Goal: Transaction & Acquisition: Subscribe to service/newsletter

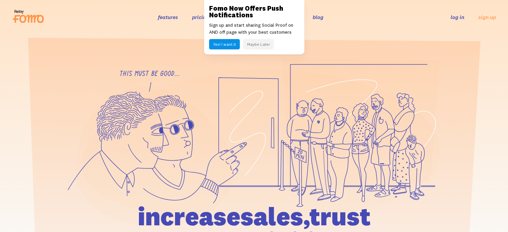
click at [203, 17] on link "pricing" at bounding box center [200, 17] width 17 height 7
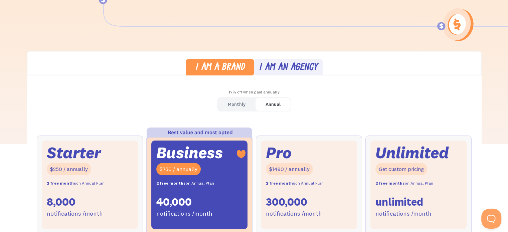
scroll to position [201, 0]
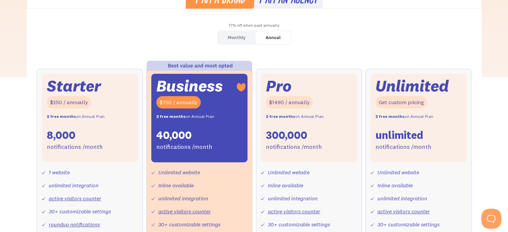
click at [232, 36] on div "Monthly" at bounding box center [237, 38] width 18 height 10
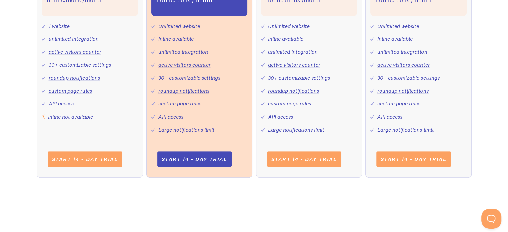
scroll to position [368, 0]
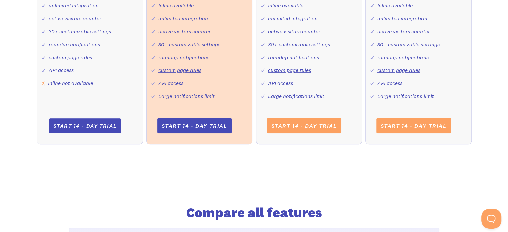
click at [106, 126] on link "Start 14 - day trial" at bounding box center [85, 125] width 72 height 15
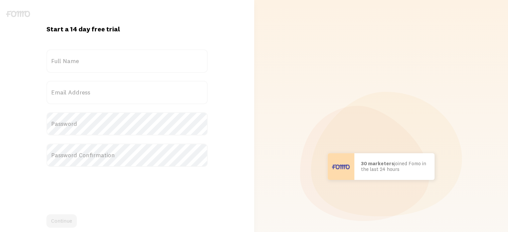
click at [140, 69] on label "Full Name" at bounding box center [126, 60] width 161 height 23
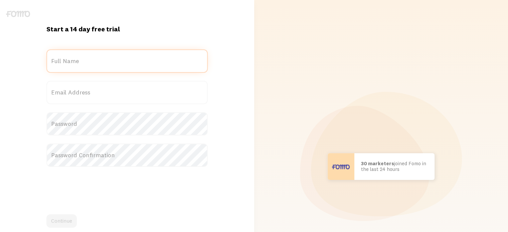
click at [140, 69] on input "Full Name" at bounding box center [126, 60] width 161 height 23
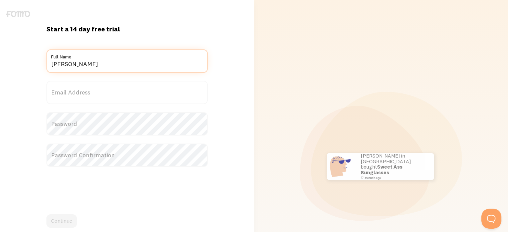
type input "Asaad Mohamed Ali"
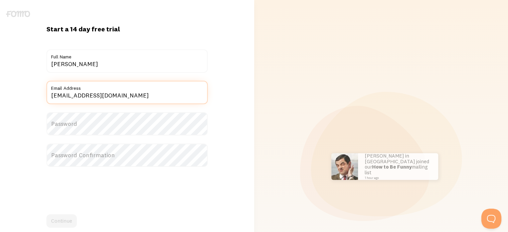
type input "Assadmoe97@gmail.com"
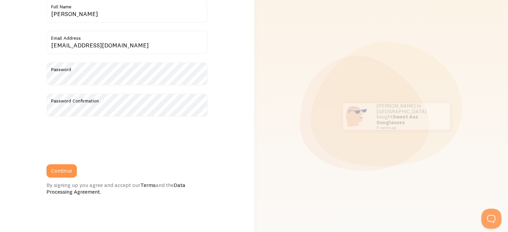
scroll to position [101, 0]
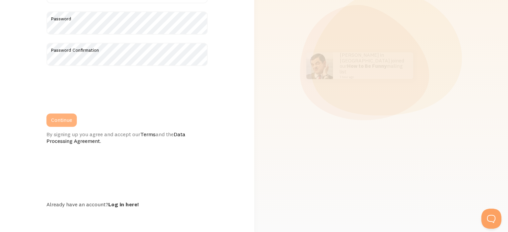
click at [72, 121] on button "Continue" at bounding box center [61, 120] width 30 height 13
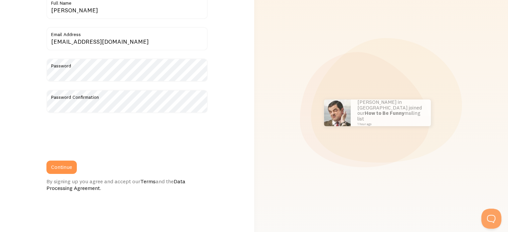
scroll to position [0, 0]
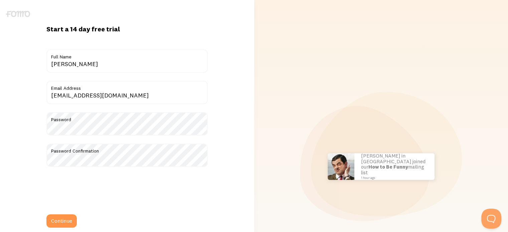
click at [106, 120] on label "Password" at bounding box center [126, 117] width 161 height 11
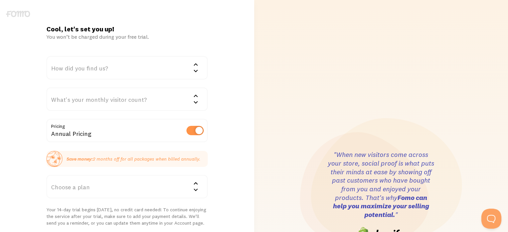
click at [95, 68] on div "How did you find us?" at bounding box center [126, 67] width 161 height 23
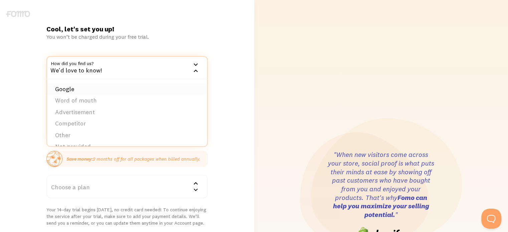
click at [91, 93] on li "Google" at bounding box center [127, 90] width 160 height 12
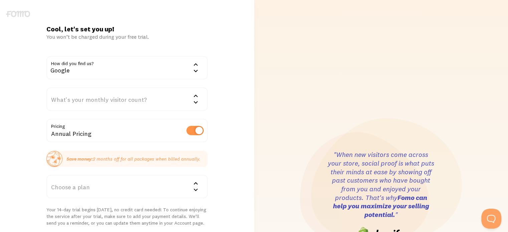
click at [152, 99] on div "What's your monthly visitor count?" at bounding box center [126, 99] width 161 height 23
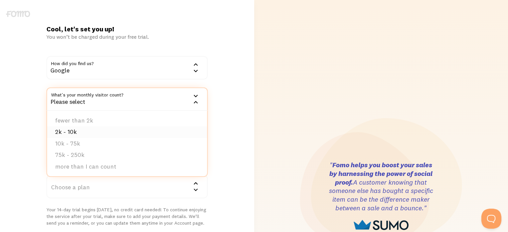
click at [75, 129] on li "2k - 10k" at bounding box center [127, 132] width 160 height 12
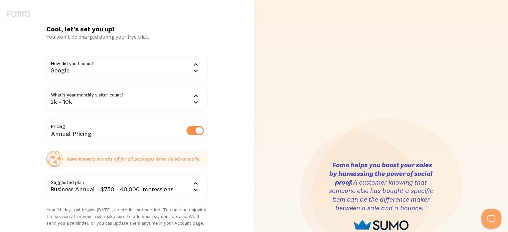
click at [187, 131] on label at bounding box center [195, 130] width 17 height 9
click at [187, 131] on input "checkbox" at bounding box center [195, 130] width 17 height 9
checkbox input "false"
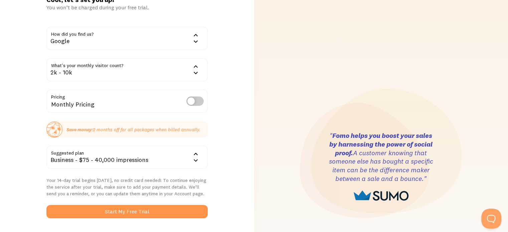
scroll to position [67, 0]
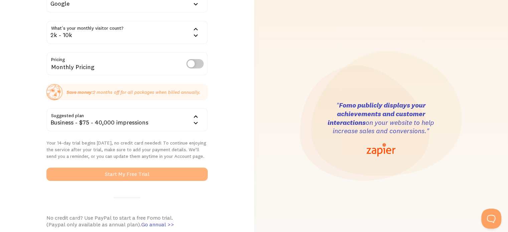
click at [134, 172] on button "Start My Free Trial" at bounding box center [126, 174] width 161 height 13
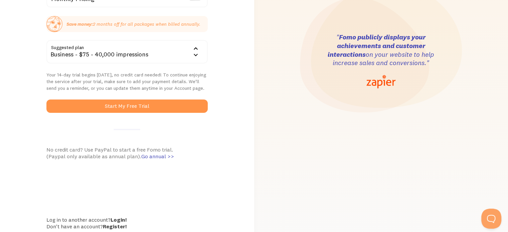
scroll to position [160, 0]
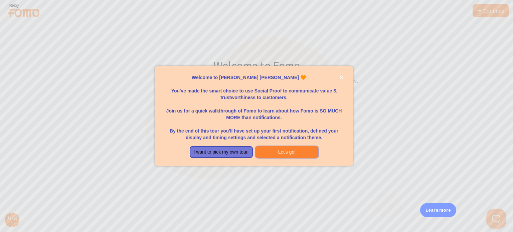
click at [277, 151] on button "Let's go!" at bounding box center [287, 152] width 63 height 12
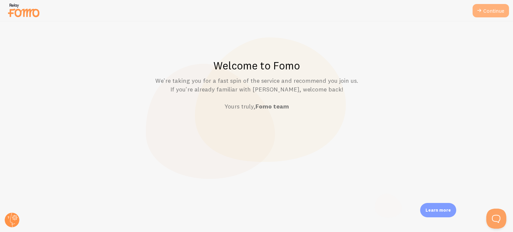
click at [493, 8] on link "Continue" at bounding box center [491, 10] width 36 height 13
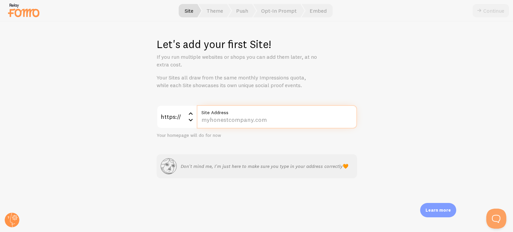
click at [244, 121] on input "Site Address" at bounding box center [277, 116] width 160 height 23
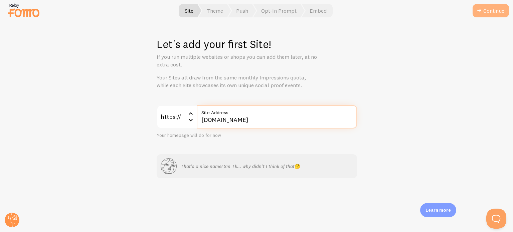
type input "[DOMAIN_NAME]"
click at [492, 9] on button "Continue" at bounding box center [491, 10] width 36 height 13
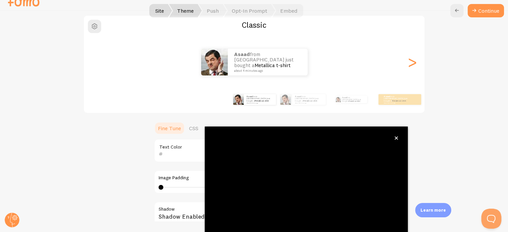
scroll to position [63, 0]
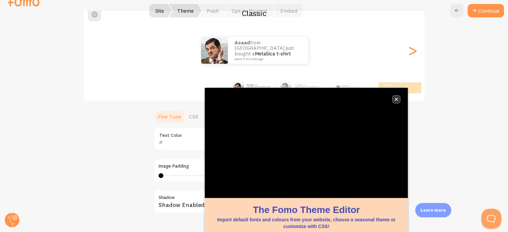
click at [397, 99] on icon "close," at bounding box center [397, 100] width 4 height 4
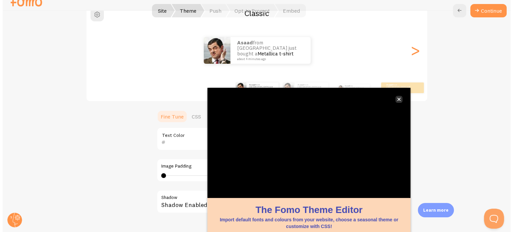
scroll to position [0, 0]
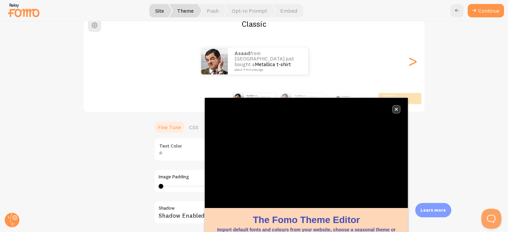
click at [396, 108] on icon "close," at bounding box center [397, 110] width 4 height 4
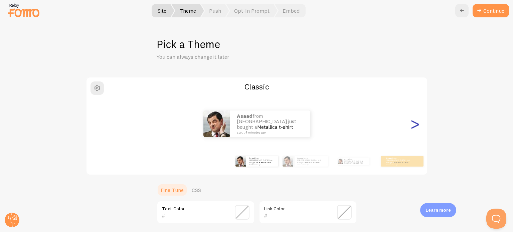
click at [417, 127] on div ">" at bounding box center [415, 124] width 8 height 48
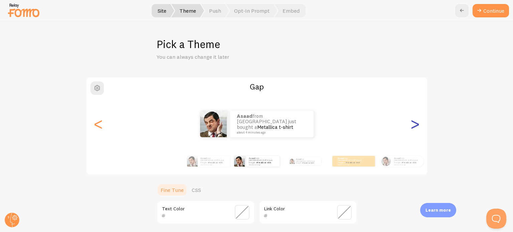
click at [417, 127] on div ">" at bounding box center [415, 124] width 8 height 48
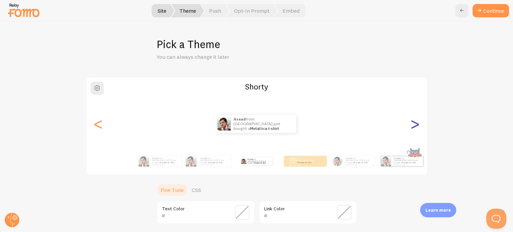
click at [417, 127] on div ">" at bounding box center [415, 124] width 8 height 48
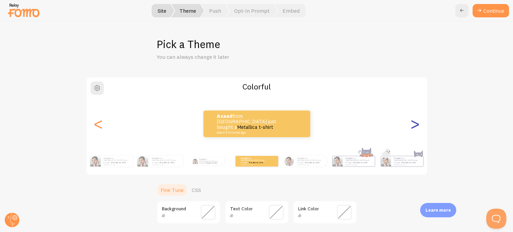
click at [417, 127] on div ">" at bounding box center [415, 124] width 8 height 48
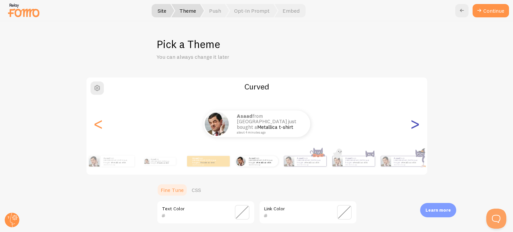
click at [417, 127] on div ">" at bounding box center [415, 124] width 8 height 48
type input "0"
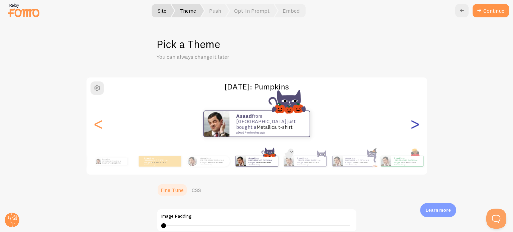
click at [417, 127] on div ">" at bounding box center [415, 124] width 8 height 48
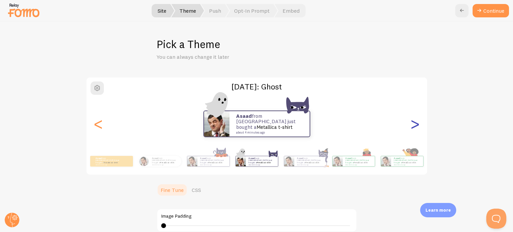
click at [417, 127] on div ">" at bounding box center [415, 124] width 8 height 48
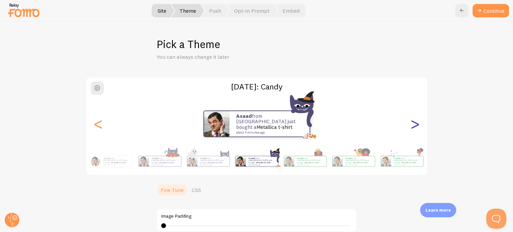
click at [417, 127] on div ">" at bounding box center [415, 124] width 8 height 48
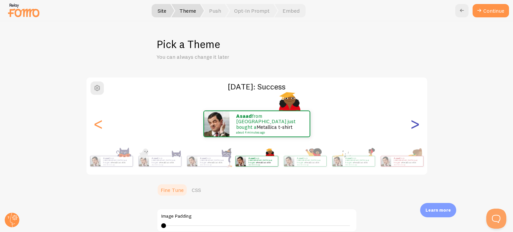
click at [417, 127] on div ">" at bounding box center [415, 124] width 8 height 48
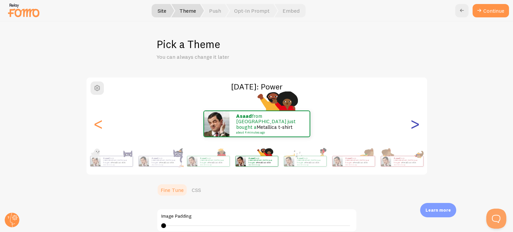
click at [417, 127] on div ">" at bounding box center [415, 124] width 8 height 48
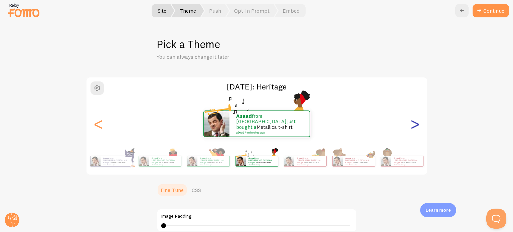
click at [415, 123] on div ">" at bounding box center [415, 124] width 8 height 48
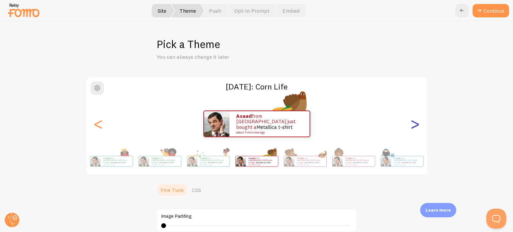
click at [415, 123] on div ">" at bounding box center [415, 124] width 8 height 48
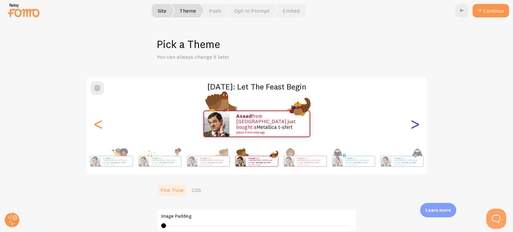
click at [415, 123] on div ">" at bounding box center [415, 124] width 8 height 48
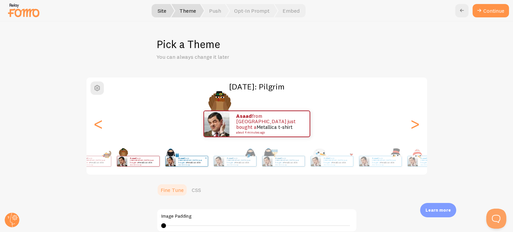
click at [157, 146] on div "[DATE]: [PERSON_NAME] from [GEOGRAPHIC_DATA] just bought a Metallica t-shirt ab…" at bounding box center [257, 126] width 342 height 99
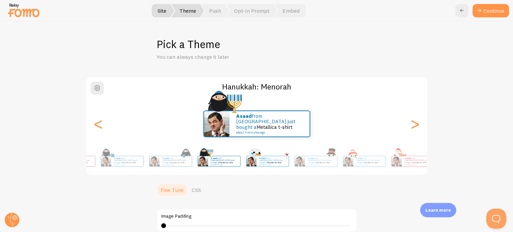
click at [174, 146] on div "Hanukkah: Menorah Asaad from [GEOGRAPHIC_DATA] just bought a Metallica t-shirt …" at bounding box center [257, 126] width 342 height 99
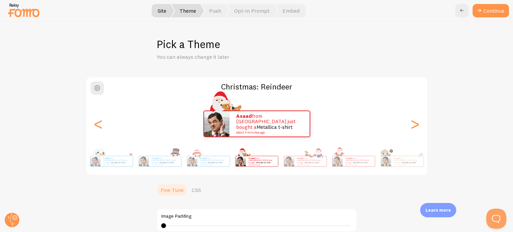
click at [128, 151] on div "Asaad from [GEOGRAPHIC_DATA] just bought a Metallica t-shirt about 4 minutes ag…" at bounding box center [257, 161] width 384 height 27
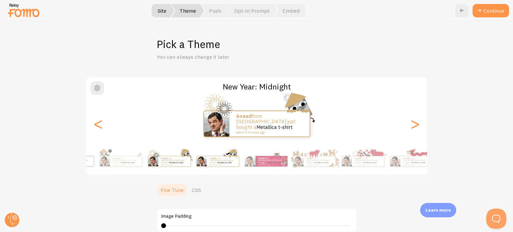
click at [186, 150] on div "Asaad from [GEOGRAPHIC_DATA] just bought a Metallica t-shirt about 4 minutes ag…" at bounding box center [257, 161] width 384 height 27
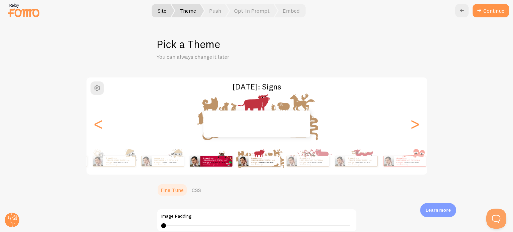
click at [464, 153] on div "[DATE]: Signs Asaad from [GEOGRAPHIC_DATA] just bought a Metallica t-shirt abou…" at bounding box center [256, 204] width 481 height 254
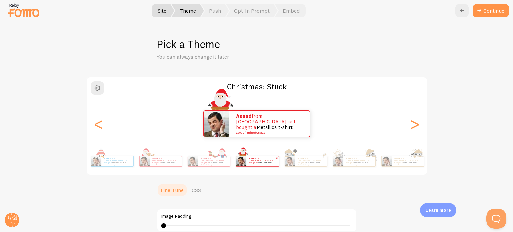
click at [513, 147] on div "Pick a Theme You can always change it later Christmas: Stuck Asaad from [GEOGRA…" at bounding box center [256, 126] width 513 height 211
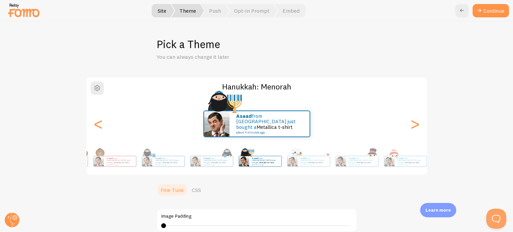
click at [513, 145] on div "Pick a Theme You can always change it later Hanukkah: Menorah Asaad from [GEOGR…" at bounding box center [256, 126] width 513 height 211
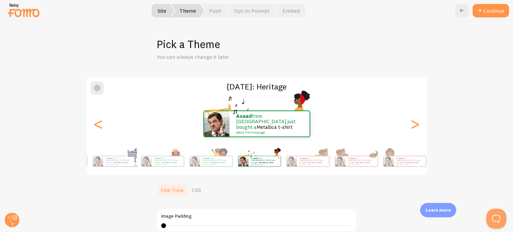
click at [513, 143] on div "Pick a Theme You can always change it later [DATE]: Heritage Asaad from [GEOGRA…" at bounding box center [256, 126] width 513 height 211
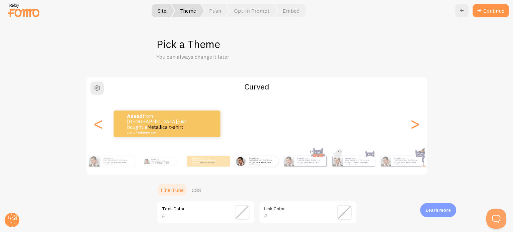
click at [513, 137] on div "Pick a Theme You can always change it later Curved Asaad from [GEOGRAPHIC_DATA]…" at bounding box center [256, 126] width 513 height 211
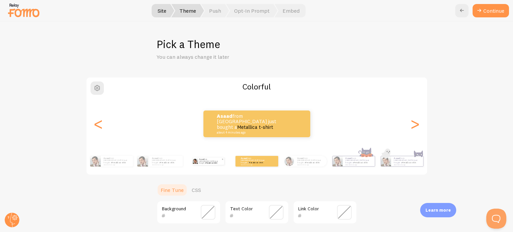
click at [199, 162] on p "Asaad from [GEOGRAPHIC_DATA] just bought a Metallica t-shirt about 4 minutes ago" at bounding box center [210, 161] width 22 height 7
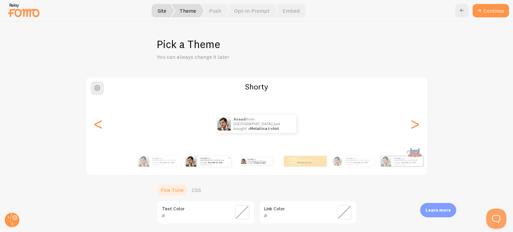
click at [186, 161] on img at bounding box center [191, 161] width 11 height 11
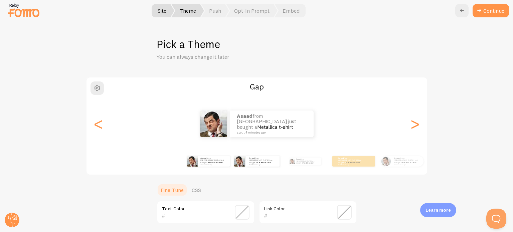
click at [198, 167] on div "Asaad from [GEOGRAPHIC_DATA] just bought a Metallica t-shirt about 4 minutes ago" at bounding box center [208, 161] width 43 height 19
click at [352, 169] on div "Asaad from [GEOGRAPHIC_DATA] just bought a Metallica t-shirt about 4 minutes ago" at bounding box center [354, 161] width 43 height 19
click at [344, 161] on p "Asaad from [GEOGRAPHIC_DATA] just bought a Metallica t-shirt about 4 minutes ago" at bounding box center [351, 161] width 27 height 8
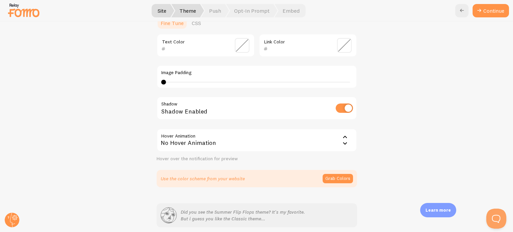
scroll to position [33, 0]
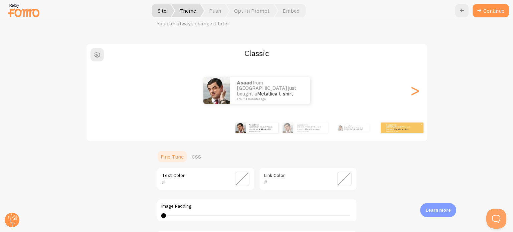
click at [390, 131] on div "Asaad from [GEOGRAPHIC_DATA] just bought a Metallica t-shirt about 4 minutes ago" at bounding box center [402, 128] width 43 height 11
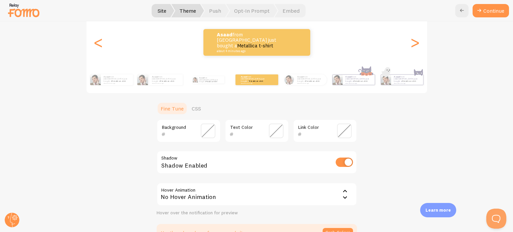
scroll to position [134, 0]
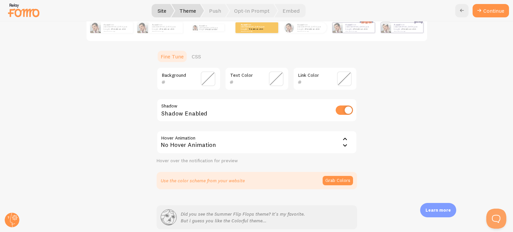
click at [337, 110] on input "checkbox" at bounding box center [344, 110] width 17 height 9
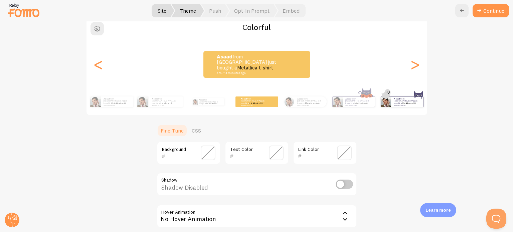
scroll to position [33, 0]
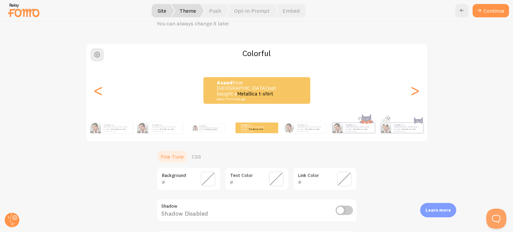
click at [344, 211] on input "checkbox" at bounding box center [344, 210] width 17 height 9
checkbox input "true"
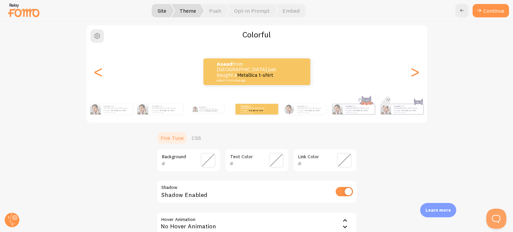
scroll to position [67, 0]
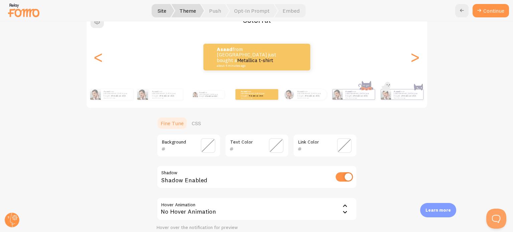
click at [205, 149] on span at bounding box center [208, 145] width 15 height 15
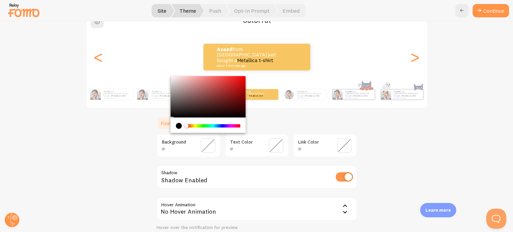
click at [381, 123] on div "Colorful Asaad from [GEOGRAPHIC_DATA] just bought a Metallica t-shirt about 4 m…" at bounding box center [256, 133] width 481 height 246
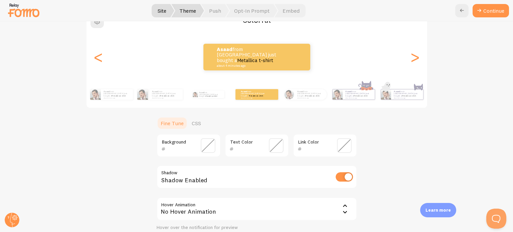
click at [205, 146] on span at bounding box center [208, 145] width 15 height 15
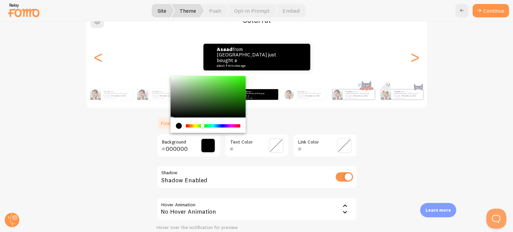
drag, startPoint x: 183, startPoint y: 124, endPoint x: 200, endPoint y: 125, distance: 17.1
click at [201, 125] on div "Chrome color picker" at bounding box center [203, 126] width 4 height 4
click at [181, 156] on div "000000 Background" at bounding box center [189, 145] width 64 height 23
click at [182, 148] on input "000000" at bounding box center [179, 149] width 27 height 8
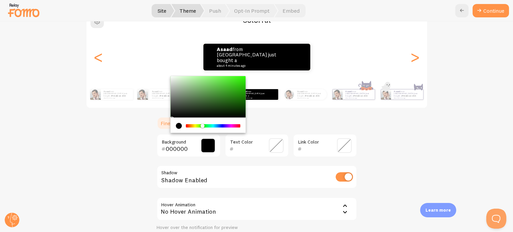
paste input "46da84"
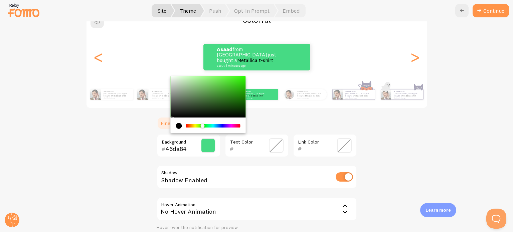
type input "46da84"
click at [465, 77] on div "Colorful Asaad from [GEOGRAPHIC_DATA] just bought a Metallica t-shirt about 4 m…" at bounding box center [256, 133] width 481 height 246
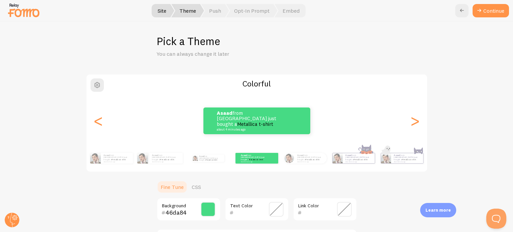
scroll to position [0, 0]
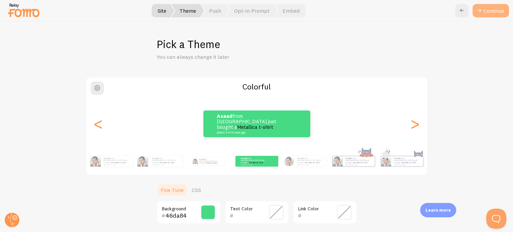
click at [494, 7] on button "Continue" at bounding box center [491, 10] width 36 height 13
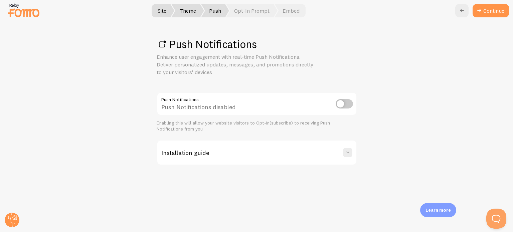
click at [340, 102] on input "checkbox" at bounding box center [344, 103] width 17 height 9
checkbox input "true"
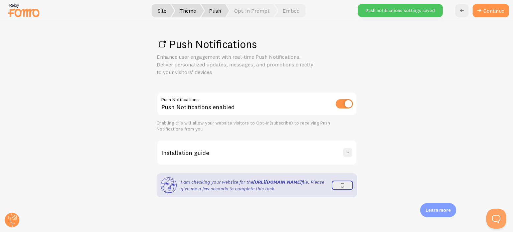
click at [345, 150] on span at bounding box center [348, 152] width 7 height 7
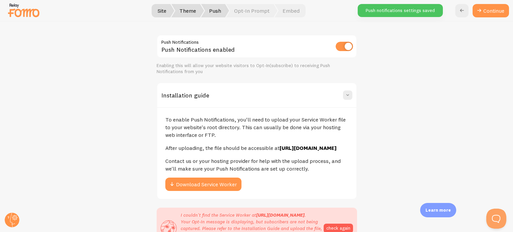
scroll to position [100, 0]
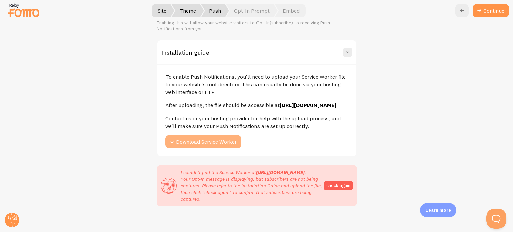
click at [232, 145] on button "Download Service Worker" at bounding box center [203, 141] width 76 height 13
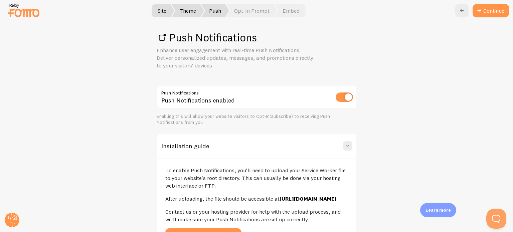
scroll to position [0, 0]
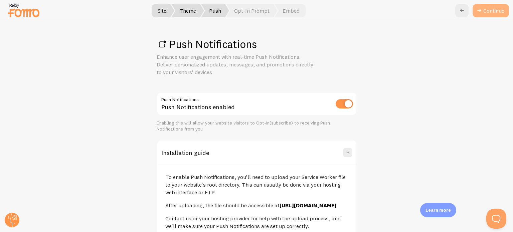
click at [487, 11] on link "Continue" at bounding box center [491, 10] width 36 height 13
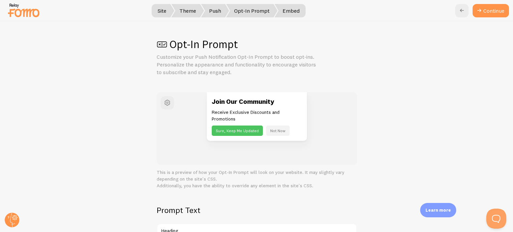
click at [290, 5] on span "Embed" at bounding box center [290, 10] width 31 height 13
click at [489, 9] on button "Continue" at bounding box center [491, 10] width 36 height 13
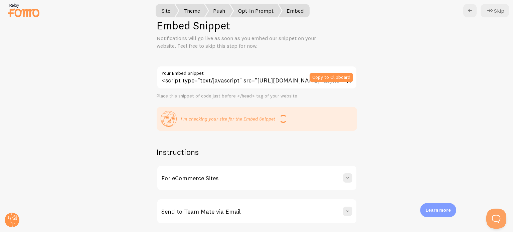
scroll to position [34, 0]
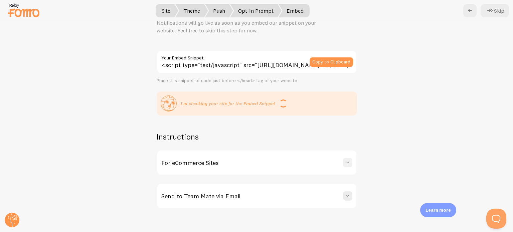
click at [346, 163] on span at bounding box center [348, 162] width 7 height 7
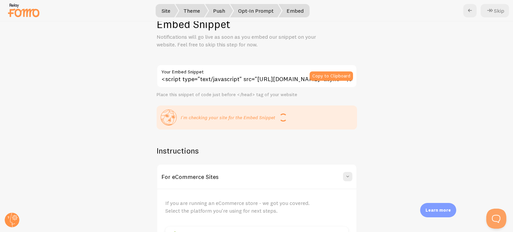
scroll to position [0, 0]
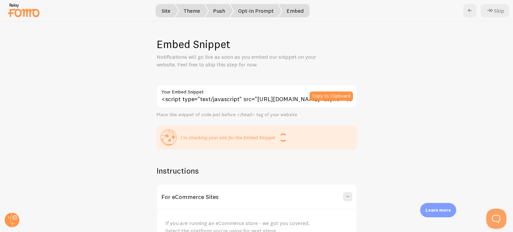
click at [272, 11] on span "Opt-In Prompt" at bounding box center [255, 10] width 51 height 13
click at [472, 13] on icon at bounding box center [470, 11] width 8 height 8
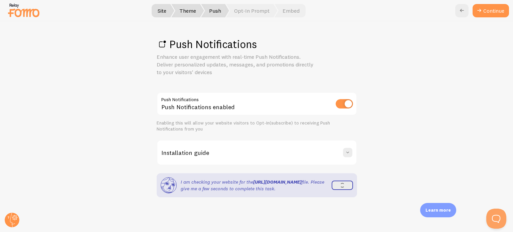
click at [472, 13] on div "Continue" at bounding box center [483, 10] width 54 height 13
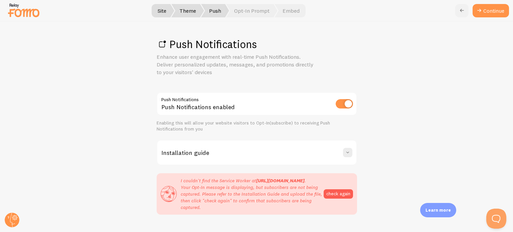
click at [462, 15] on link at bounding box center [462, 10] width 13 height 13
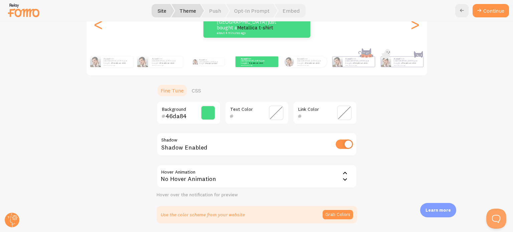
scroll to position [162, 0]
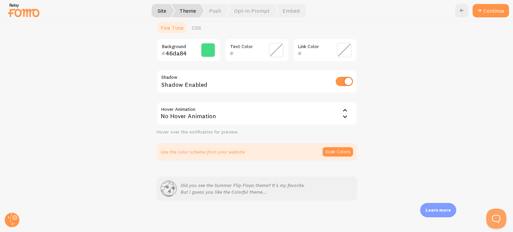
click at [245, 116] on div "No Hover Animation" at bounding box center [257, 113] width 201 height 23
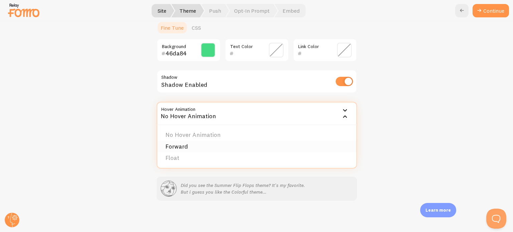
click at [182, 145] on li "Forward" at bounding box center [256, 147] width 199 height 12
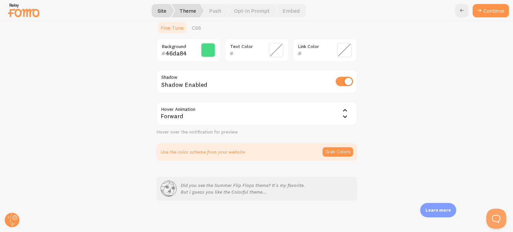
click at [250, 122] on div "Forward" at bounding box center [257, 113] width 201 height 23
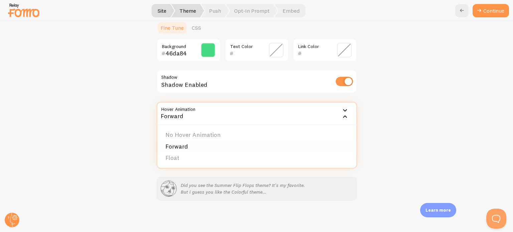
click at [205, 147] on li "Forward" at bounding box center [256, 147] width 199 height 12
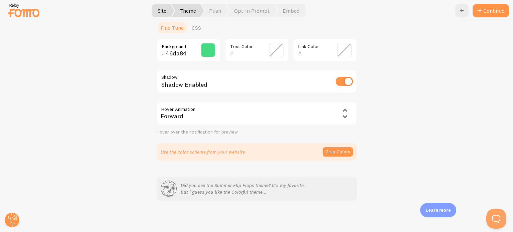
click at [255, 117] on div "Forward" at bounding box center [257, 113] width 201 height 23
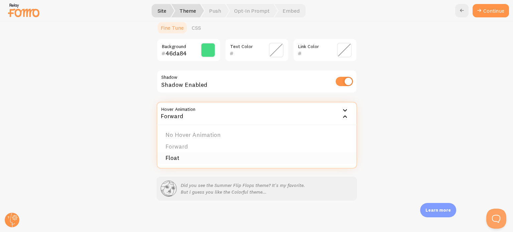
click at [203, 155] on li "Float" at bounding box center [256, 158] width 199 height 12
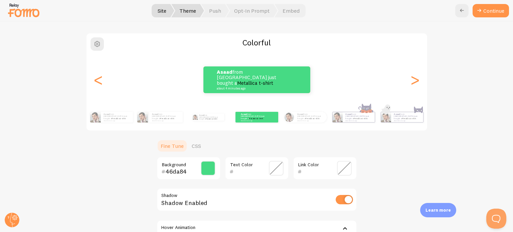
scroll to position [33, 0]
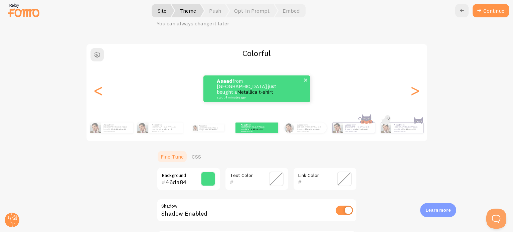
click at [260, 96] on small "about 4 minutes ago" at bounding box center [249, 97] width 65 height 3
click at [302, 79] on span at bounding box center [305, 80] width 11 height 11
click at [303, 81] on span at bounding box center [305, 80] width 11 height 11
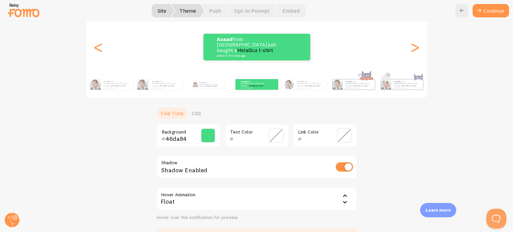
scroll to position [67, 0]
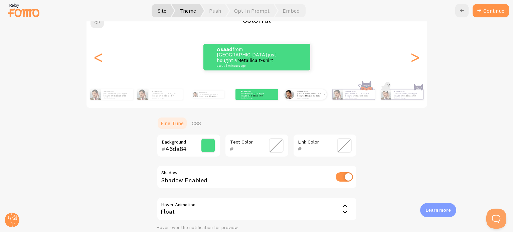
click at [304, 97] on small "about 4 minutes ago" at bounding box center [310, 97] width 26 height 1
click at [302, 98] on div "Asaad from [GEOGRAPHIC_DATA] just bought a Metallica t-shirt about 4 minutes ago" at bounding box center [311, 94] width 32 height 11
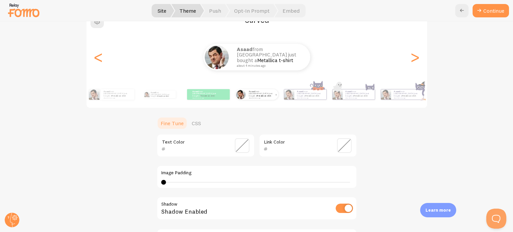
click at [302, 98] on div "Asaad from [GEOGRAPHIC_DATA] just bought a Metallica t-shirt about 4 minutes ag…" at bounding box center [234, 94] width 384 height 19
type input "0"
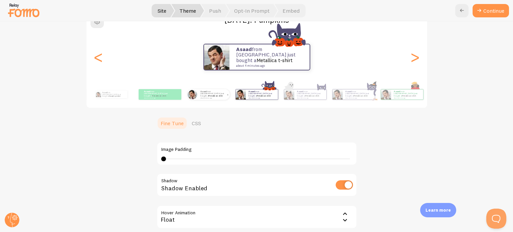
click at [198, 94] on div "Asaad from [GEOGRAPHIC_DATA] just bought a Metallica t-shirt about 4 minutes ago" at bounding box center [214, 94] width 32 height 11
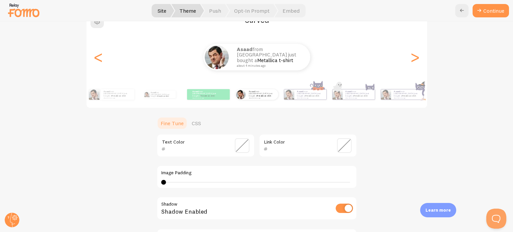
click at [238, 152] on span at bounding box center [242, 145] width 15 height 15
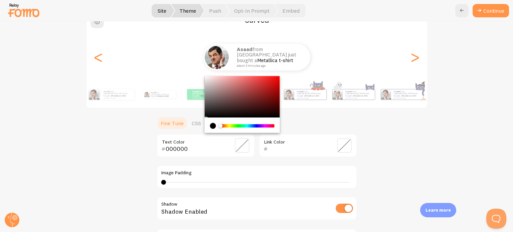
drag, startPoint x: 216, startPoint y: 125, endPoint x: 220, endPoint y: 126, distance: 3.7
click at [220, 125] on div "Chrome color picker" at bounding box center [221, 126] width 4 height 4
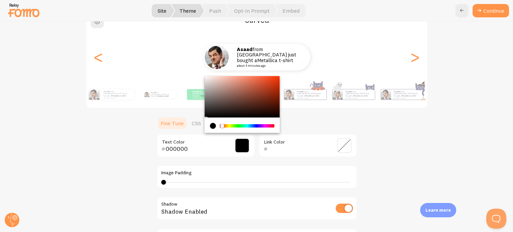
click at [194, 148] on input "000000" at bounding box center [196, 149] width 61 height 8
paste input "254886"
type input "254886"
click at [345, 145] on span at bounding box center [344, 145] width 15 height 15
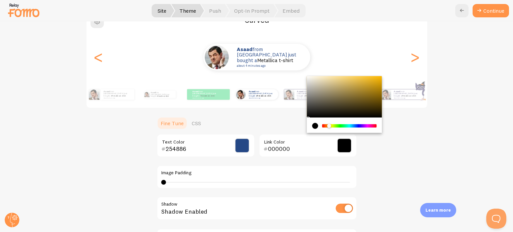
click at [327, 125] on div "Chrome color picker" at bounding box center [329, 126] width 4 height 4
click at [290, 145] on input "000000" at bounding box center [298, 149] width 61 height 8
paste input "46da84"
type input "46da84"
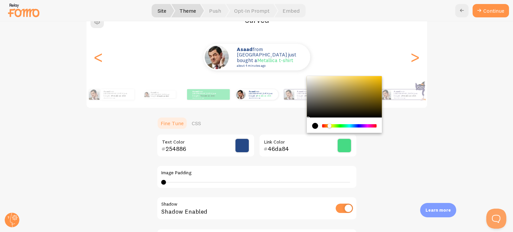
click at [456, 112] on div "Curved Asaad from [GEOGRAPHIC_DATA] just bought a Metallica t-shirt about 4 min…" at bounding box center [256, 149] width 481 height 278
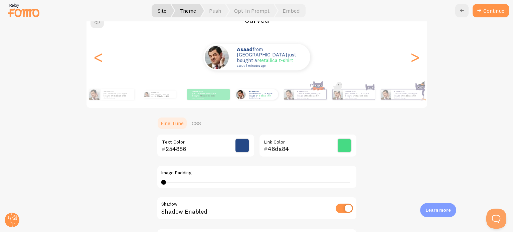
drag, startPoint x: 163, startPoint y: 183, endPoint x: 170, endPoint y: 183, distance: 7.4
click at [170, 183] on div "4 4 - undefined" at bounding box center [256, 182] width 191 height 5
drag, startPoint x: 170, startPoint y: 183, endPoint x: 192, endPoint y: 182, distance: 21.1
click at [192, 182] on div at bounding box center [194, 182] width 5 height 5
drag, startPoint x: 193, startPoint y: 181, endPoint x: 300, endPoint y: 177, distance: 107.7
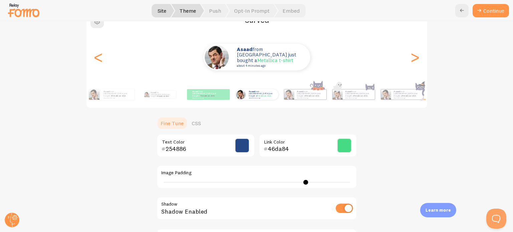
click at [303, 177] on div "Image Padding 31" at bounding box center [257, 176] width 201 height 23
drag, startPoint x: 353, startPoint y: 183, endPoint x: 357, endPoint y: 183, distance: 4.0
click at [357, 183] on div "Curved Asaad from [GEOGRAPHIC_DATA] just bought a Metallica t-shirt about 4 min…" at bounding box center [256, 149] width 481 height 278
drag, startPoint x: 319, startPoint y: 181, endPoint x: 123, endPoint y: 180, distance: 195.9
click at [123, 180] on div "Curved Asaad from [GEOGRAPHIC_DATA] just bought a Metallica t-shirt about 4 min…" at bounding box center [256, 149] width 481 height 278
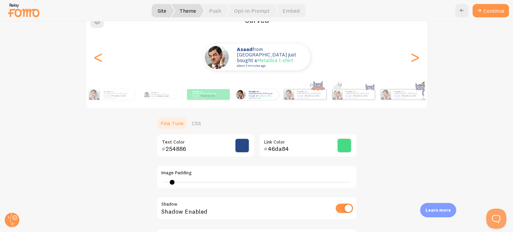
type input "4"
drag, startPoint x: 346, startPoint y: 181, endPoint x: 147, endPoint y: 180, distance: 198.5
click at [148, 180] on div "Curved Asaad from [GEOGRAPHIC_DATA] just bought a Metallica t-shirt about 4 min…" at bounding box center [256, 149] width 481 height 278
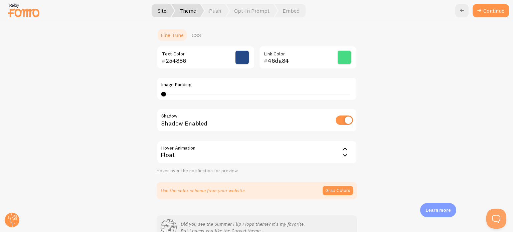
scroll to position [194, 0]
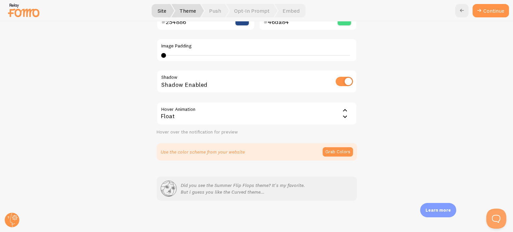
click at [331, 112] on div "Float" at bounding box center [257, 113] width 201 height 23
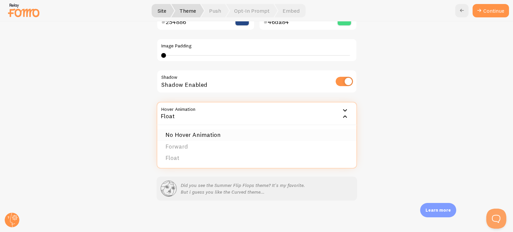
click at [222, 137] on li "No Hover Animation" at bounding box center [256, 135] width 199 height 12
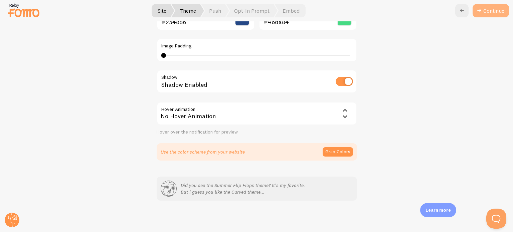
click at [489, 13] on button "Continue" at bounding box center [491, 10] width 36 height 13
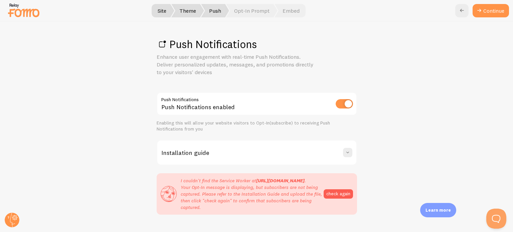
scroll to position [21, 0]
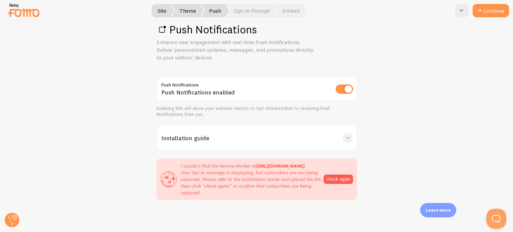
click at [348, 135] on span at bounding box center [348, 138] width 7 height 7
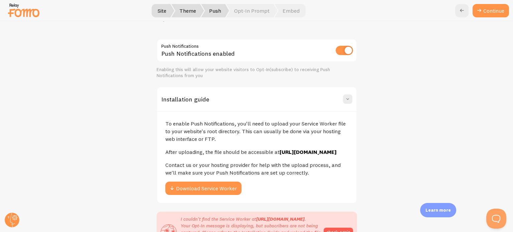
scroll to position [87, 0]
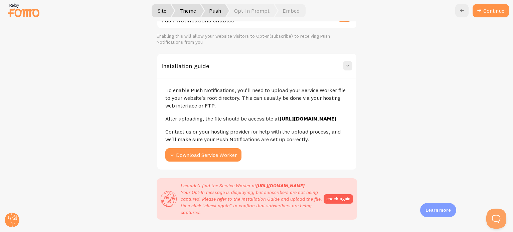
drag, startPoint x: 181, startPoint y: 92, endPoint x: 252, endPoint y: 106, distance: 71.8
click at [253, 107] on p "To enable Push Notifications, you'll need to upload your Service Worker file to…" at bounding box center [256, 98] width 183 height 23
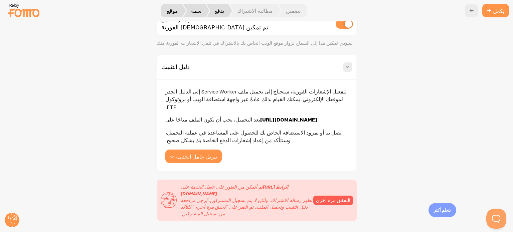
scroll to position [92, 0]
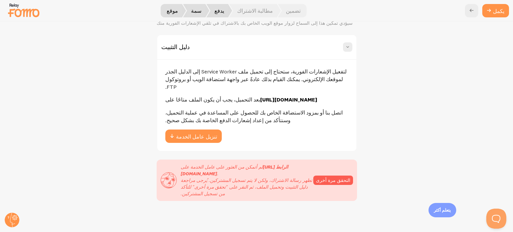
click at [322, 73] on font "لتفعيل الإشعارات الفورية، ستحتاج إلى تحميل ملف Service Worker إلى الدليل الجذر …" at bounding box center [255, 79] width 181 height 22
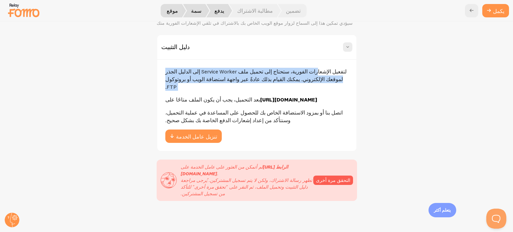
click at [322, 73] on font "لتفعيل الإشعارات الفورية، ستحتاج إلى تحميل ملف Service Worker إلى الدليل الجذر …" at bounding box center [255, 79] width 181 height 22
click at [290, 73] on font "لتفعيل الإشعارات الفورية، ستحتاج إلى تحميل ملف Service Worker إلى الدليل الجذر …" at bounding box center [255, 79] width 181 height 22
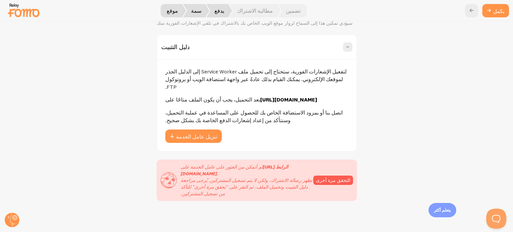
click at [433, 65] on div "إشعارات الدفع عزّز تفاعل المستخدمين مع إشعارات الدفع الفورية. قدّم تحديثات ورسا…" at bounding box center [256, 126] width 513 height 211
click at [347, 49] on span at bounding box center [348, 47] width 7 height 7
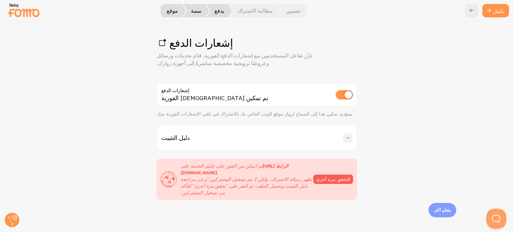
scroll to position [1, 0]
click at [348, 136] on span at bounding box center [348, 138] width 7 height 7
